Goal: Find contact information: Find contact information

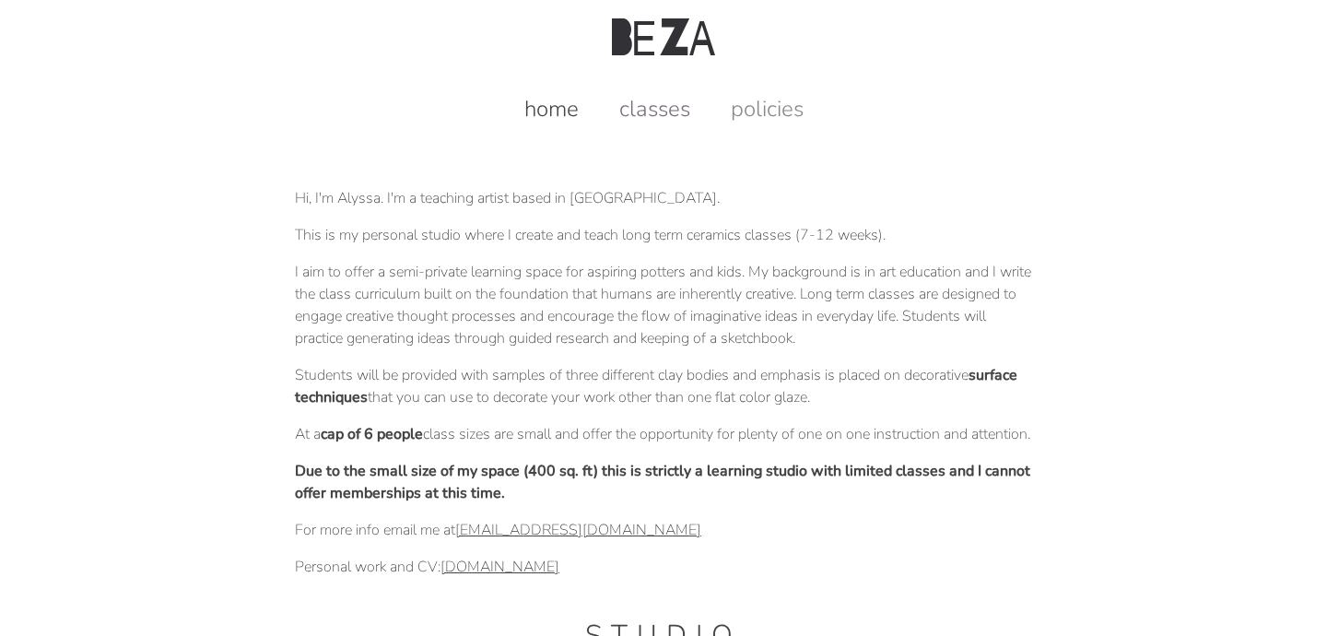
click at [649, 106] on link "classes" at bounding box center [655, 108] width 108 height 29
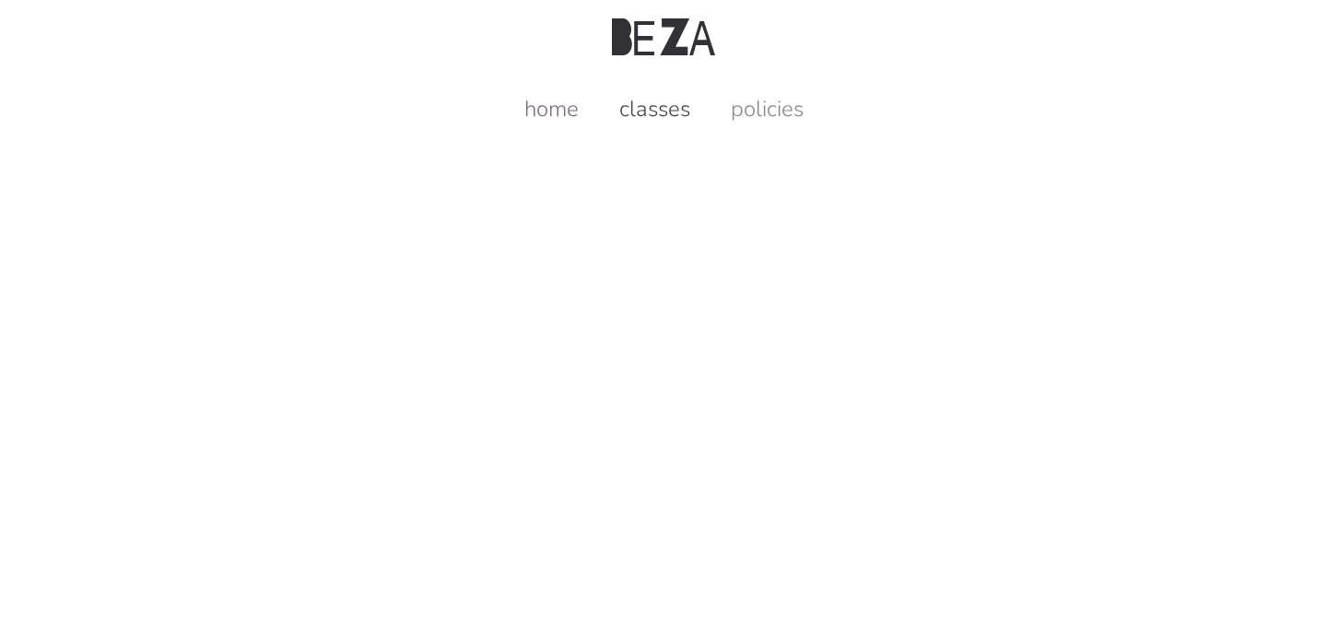
click at [558, 107] on link "home" at bounding box center [551, 108] width 91 height 29
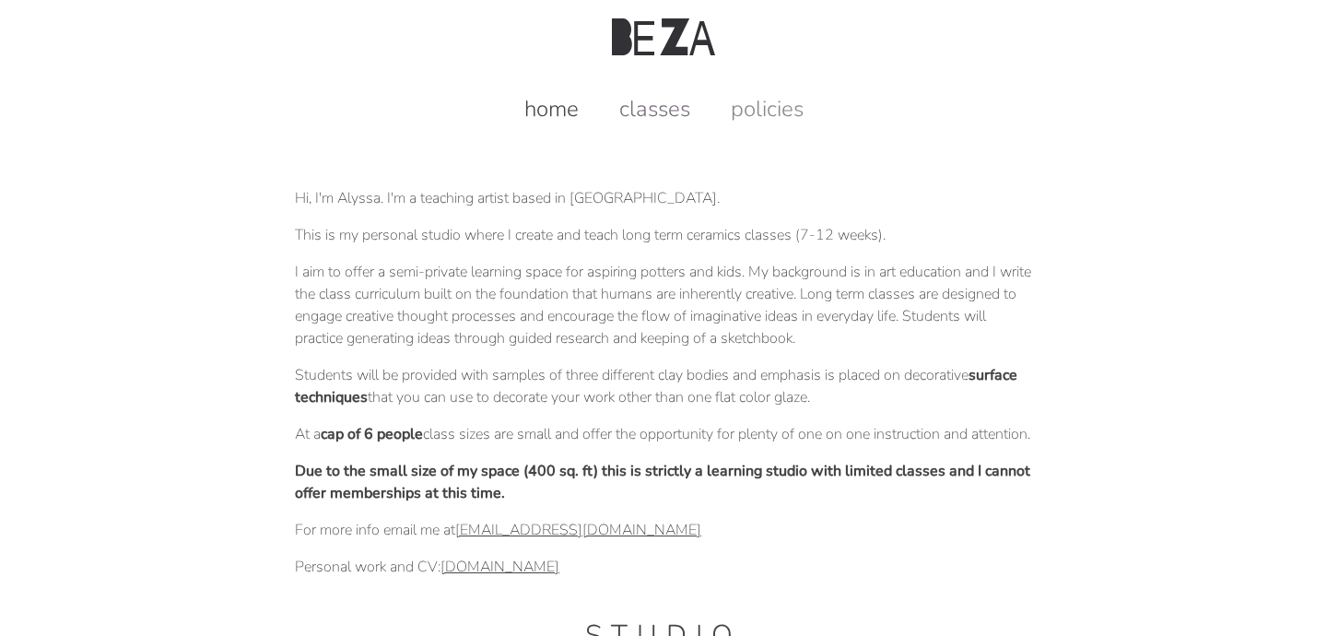
click at [659, 112] on link "classes" at bounding box center [655, 108] width 108 height 29
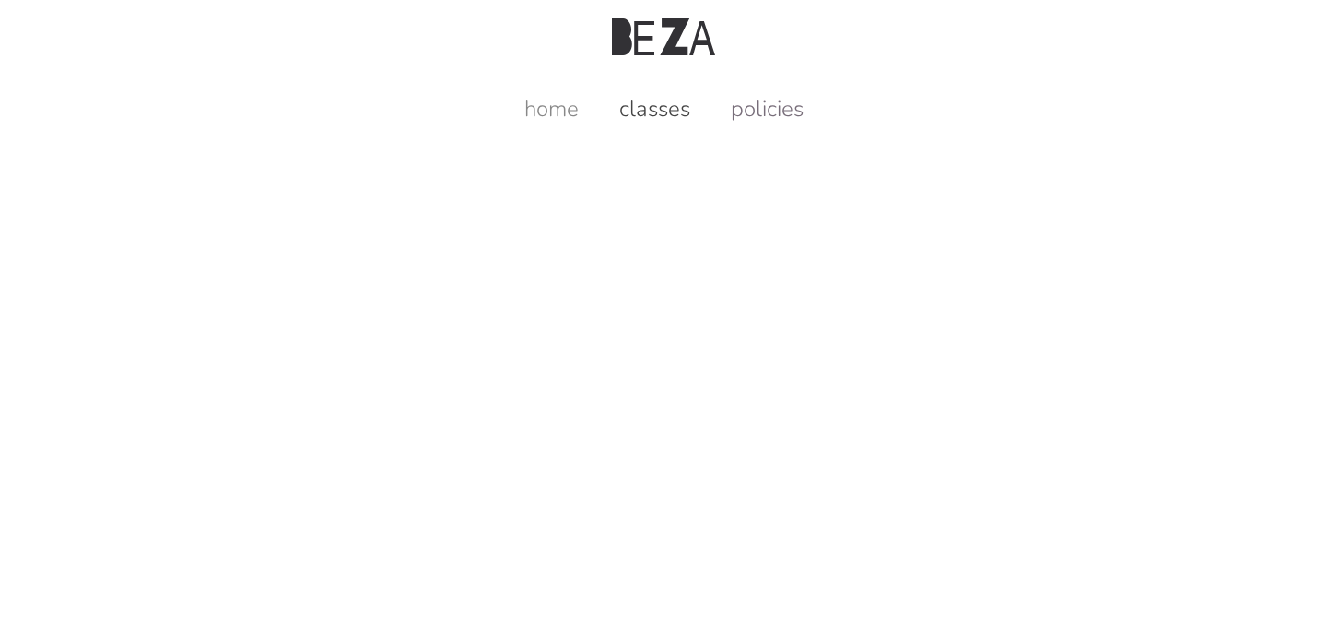
click at [776, 110] on link "policies" at bounding box center [767, 108] width 110 height 29
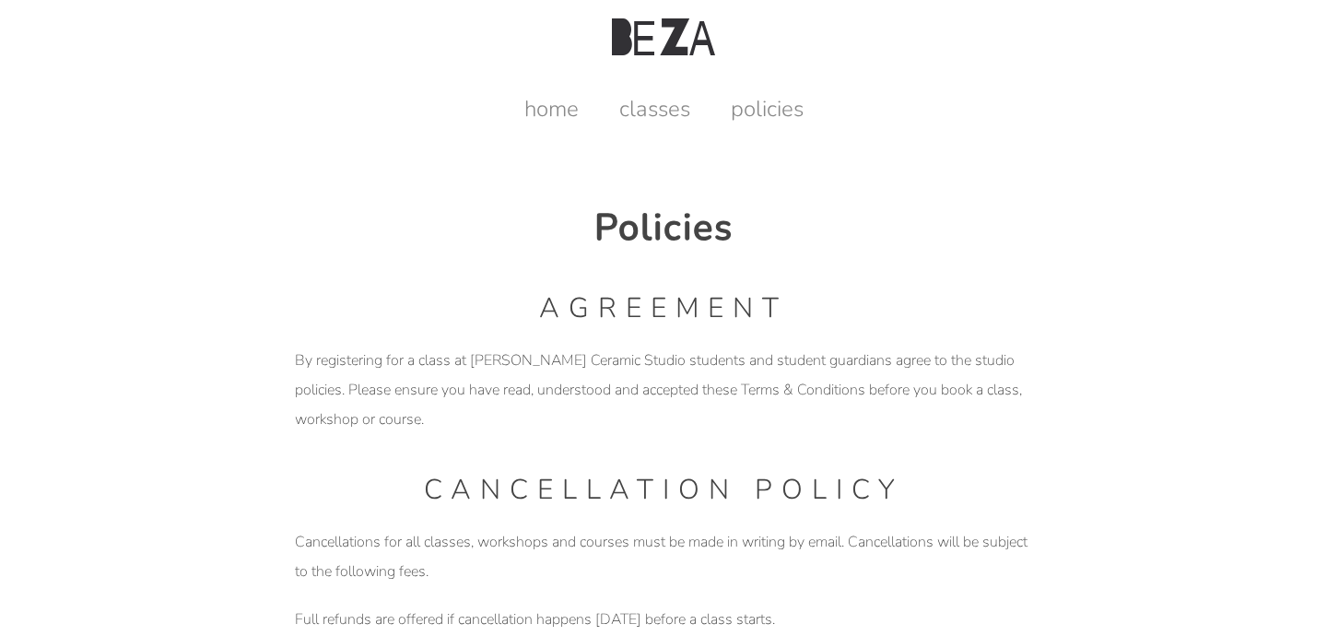
click at [635, 53] on img at bounding box center [663, 36] width 103 height 37
click at [550, 104] on link "home" at bounding box center [551, 108] width 91 height 29
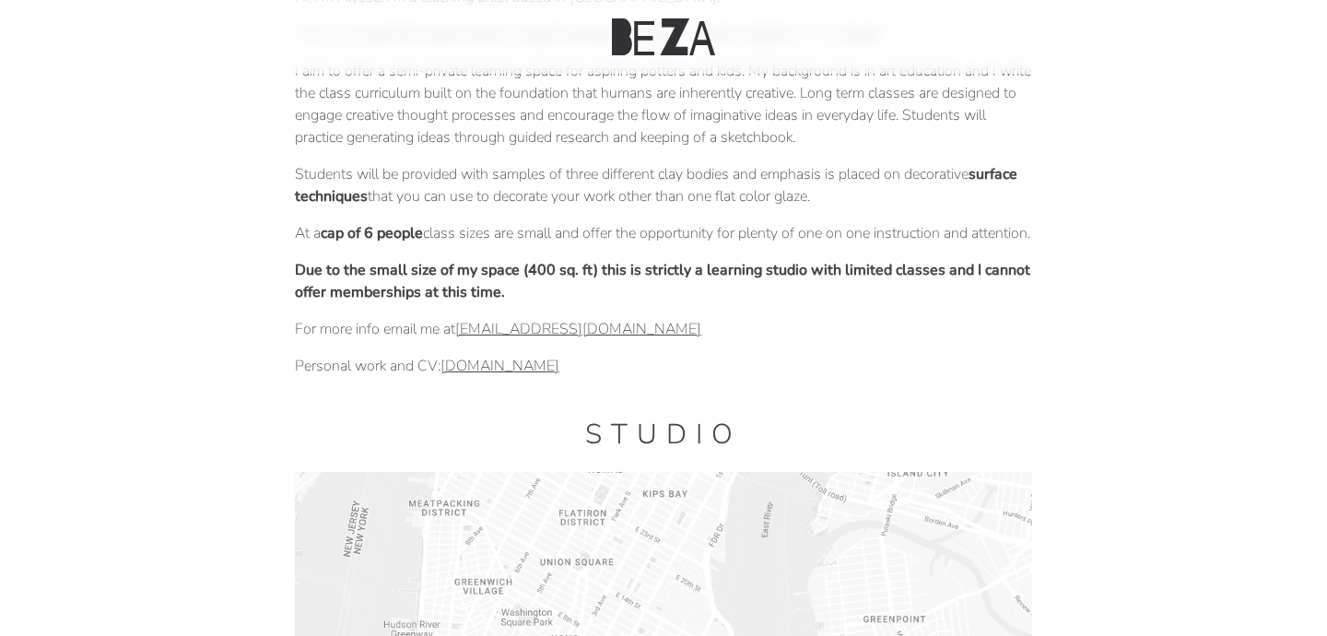
scroll to position [199, 0]
drag, startPoint x: 662, startPoint y: 360, endPoint x: 463, endPoint y: 356, distance: 199.1
click at [463, 342] on p "For more info email me at [EMAIL_ADDRESS][DOMAIN_NAME]" at bounding box center [663, 331] width 737 height 22
copy link "[EMAIL_ADDRESS][DOMAIN_NAME]"
